Goal: Task Accomplishment & Management: Manage account settings

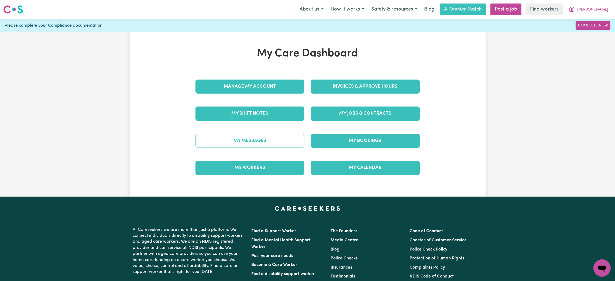
click at [284, 141] on link "My Messages" at bounding box center [249, 141] width 109 height 14
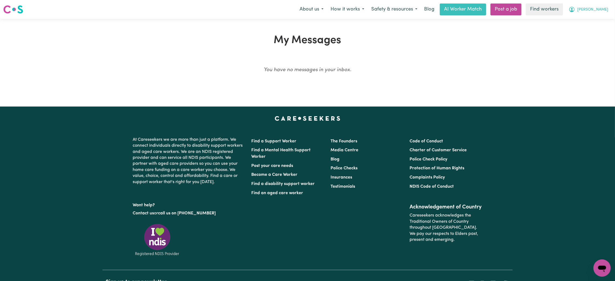
click at [599, 14] on button "[PERSON_NAME]" at bounding box center [588, 9] width 47 height 11
click at [596, 20] on link "My Dashboard" at bounding box center [590, 21] width 43 height 10
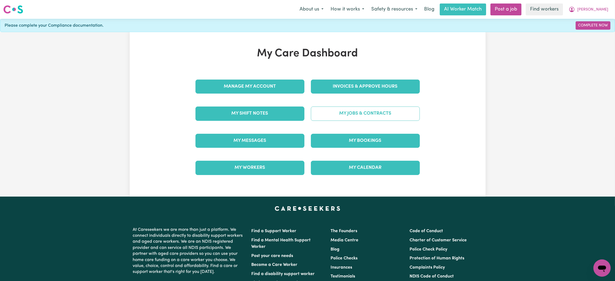
click at [346, 111] on link "My Jobs & Contracts" at bounding box center [365, 114] width 109 height 14
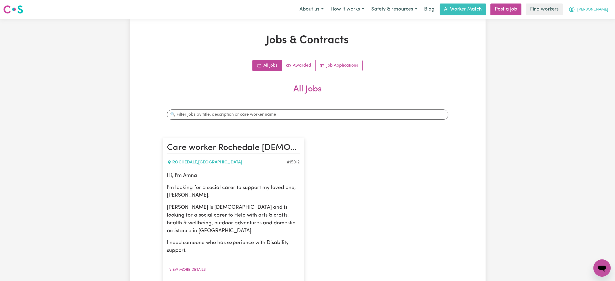
click at [603, 10] on span "[PERSON_NAME]" at bounding box center [592, 10] width 31 height 6
click at [602, 18] on link "My Dashboard" at bounding box center [590, 21] width 43 height 10
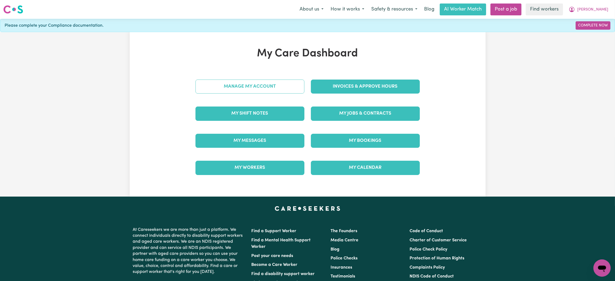
click at [240, 90] on link "Manage My Account" at bounding box center [249, 87] width 109 height 14
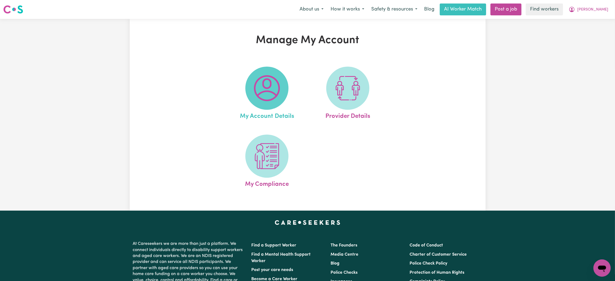
click at [266, 90] on img at bounding box center [267, 88] width 26 height 26
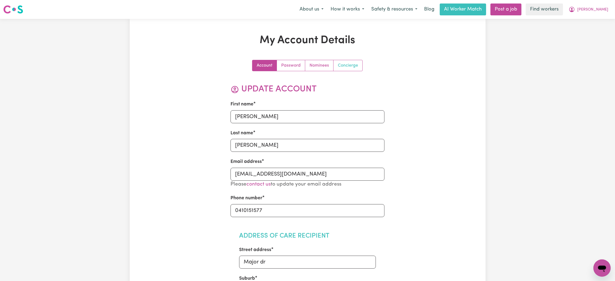
click at [349, 66] on link "Concierge" at bounding box center [348, 65] width 29 height 11
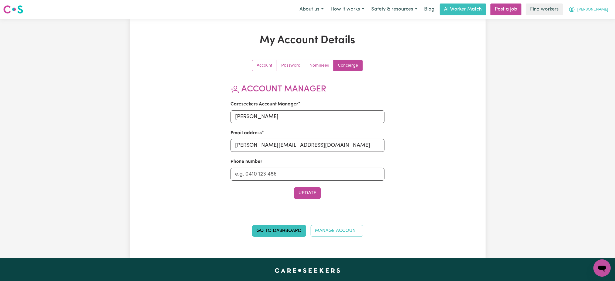
click at [606, 12] on span "[PERSON_NAME]" at bounding box center [592, 10] width 31 height 6
click at [592, 32] on link "Logout" at bounding box center [590, 31] width 43 height 10
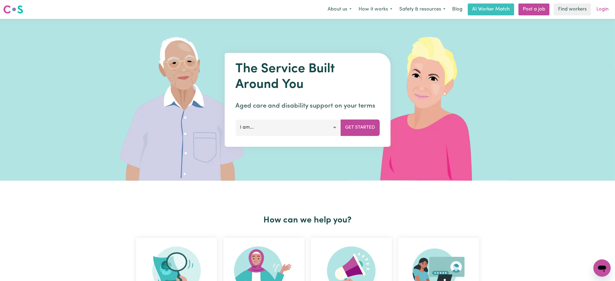
click at [602, 8] on link "Login" at bounding box center [602, 10] width 19 height 12
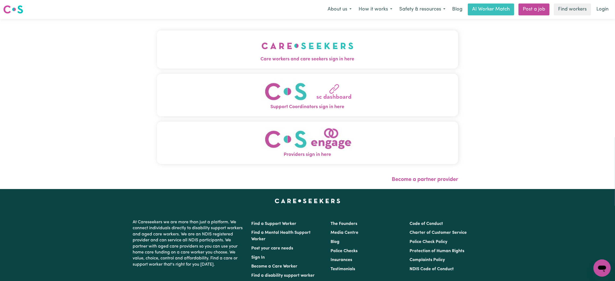
click at [325, 48] on button "Care workers and care seekers sign in here" at bounding box center [307, 49] width 301 height 38
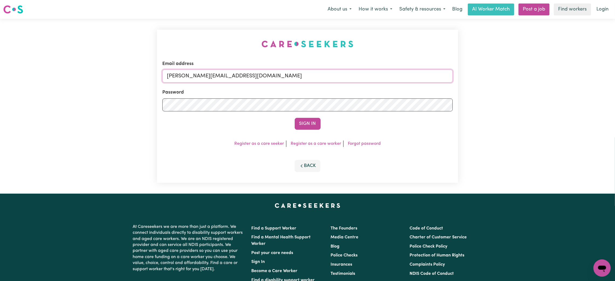
click at [273, 80] on input "[PERSON_NAME][EMAIL_ADDRESS][DOMAIN_NAME]" at bounding box center [307, 76] width 290 height 13
drag, startPoint x: 196, startPoint y: 78, endPoint x: 411, endPoint y: 82, distance: 215.5
click at [411, 82] on input "[EMAIL_ADDRESS][PERSON_NAME][DOMAIN_NAME]" at bounding box center [307, 76] width 290 height 13
type input "superuser~[EMAIL_ADDRESS][DOMAIN_NAME]"
click at [321, 125] on div "Sign In" at bounding box center [307, 124] width 290 height 12
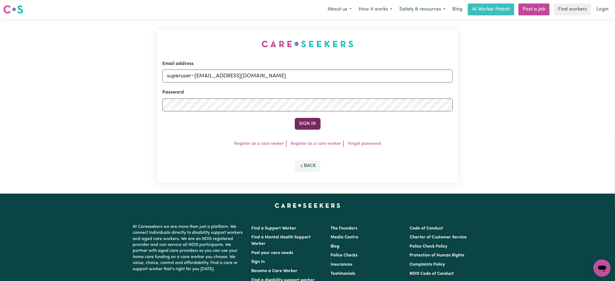
click at [313, 124] on button "Sign In" at bounding box center [308, 124] width 26 height 12
